Goal: Register for event/course

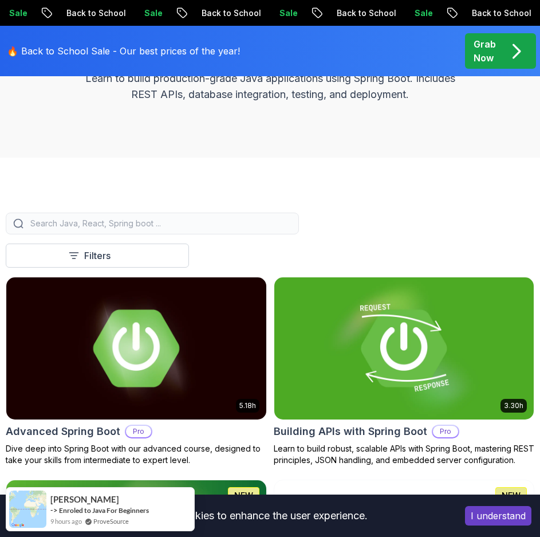
scroll to position [229, 0]
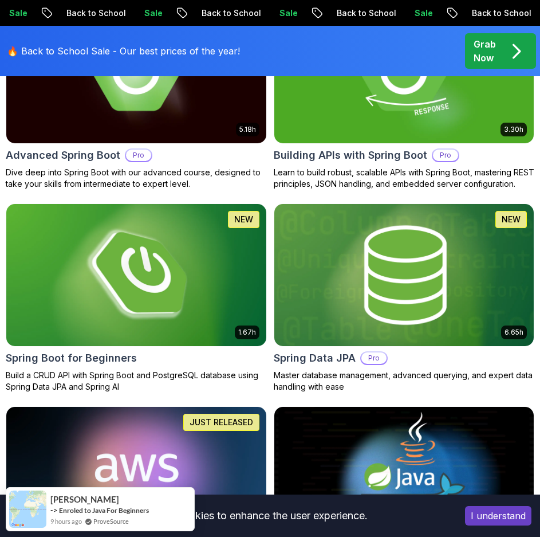
scroll to position [286, 0]
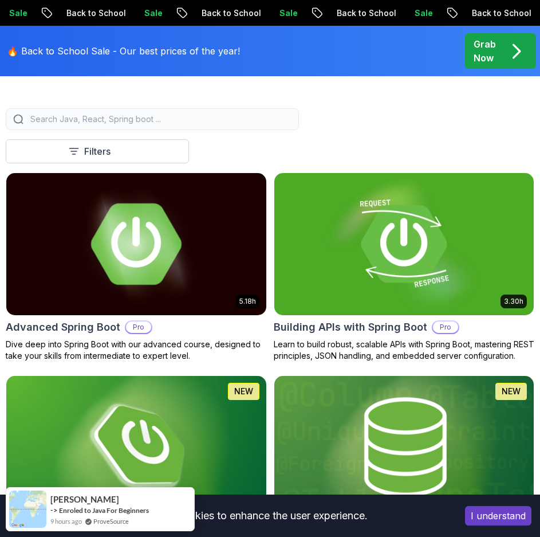
click at [182, 228] on img at bounding box center [136, 244] width 273 height 149
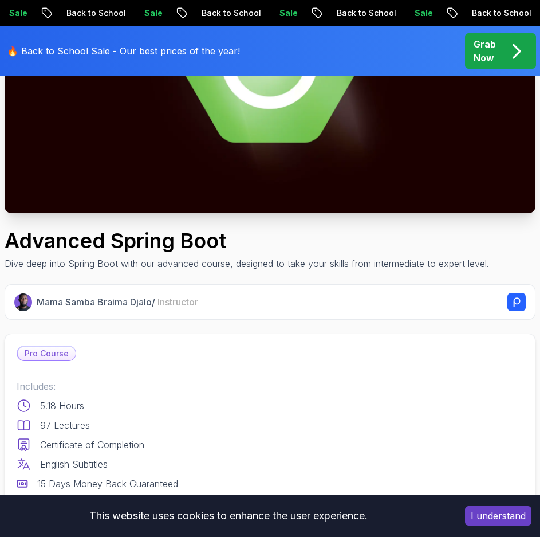
scroll to position [401, 0]
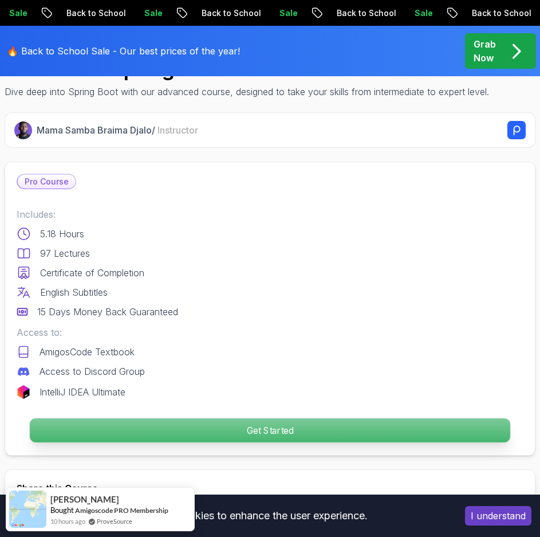
click at [212, 429] on p "Get Started" at bounding box center [270, 431] width 480 height 24
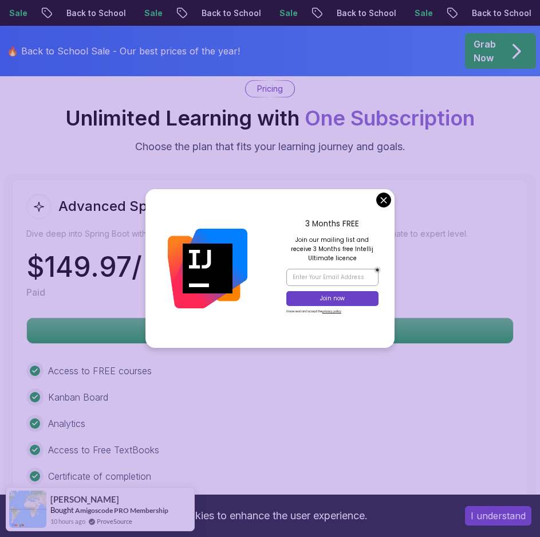
scroll to position [3053, 0]
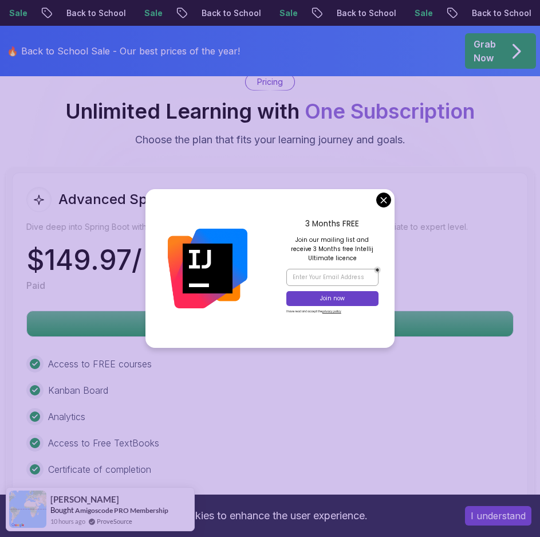
click at [380, 200] on body "Sale Back to School Sale Back to School Sale Back to School Sale Back to School…" at bounding box center [270, 113] width 540 height 6332
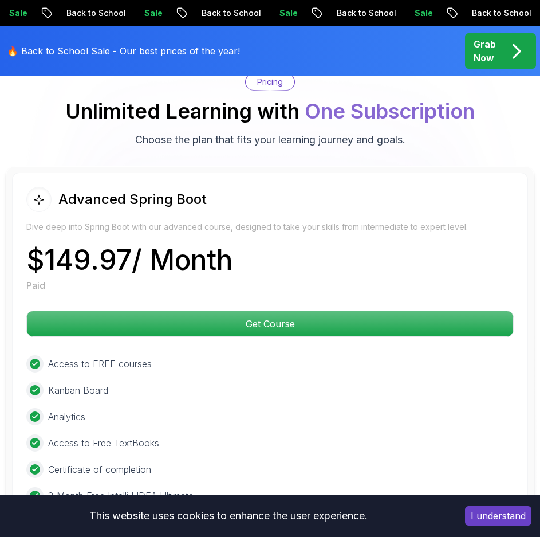
drag, startPoint x: 270, startPoint y: 199, endPoint x: 251, endPoint y: 198, distance: 19.5
click at [251, 198] on div "Advanced Spring Boot" at bounding box center [269, 199] width 487 height 25
